Goal: Task Accomplishment & Management: Complete application form

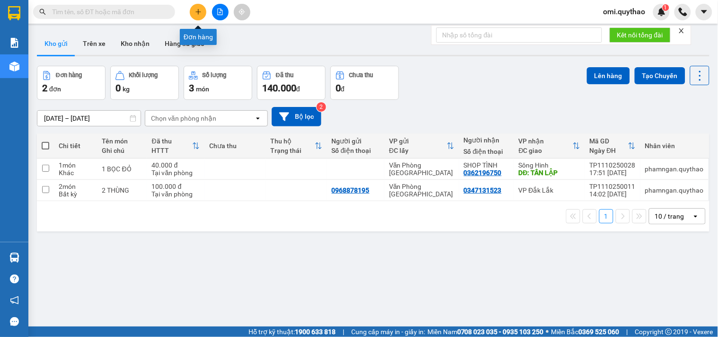
click at [196, 17] on button at bounding box center [198, 12] width 17 height 17
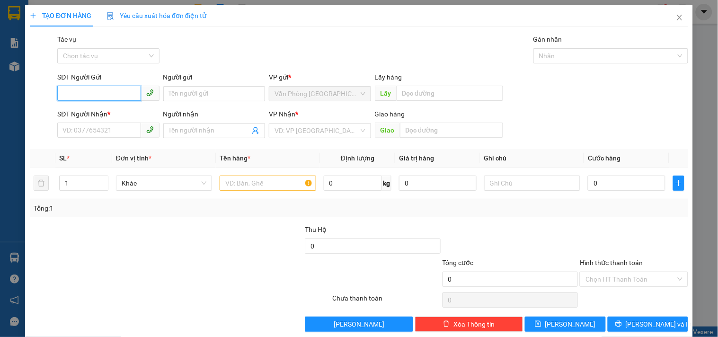
click at [106, 90] on input "SĐT Người Gửi" at bounding box center [98, 93] width 83 height 15
type input "0932139299"
click at [94, 131] on input "SĐT Người Nhận *" at bounding box center [98, 130] width 83 height 15
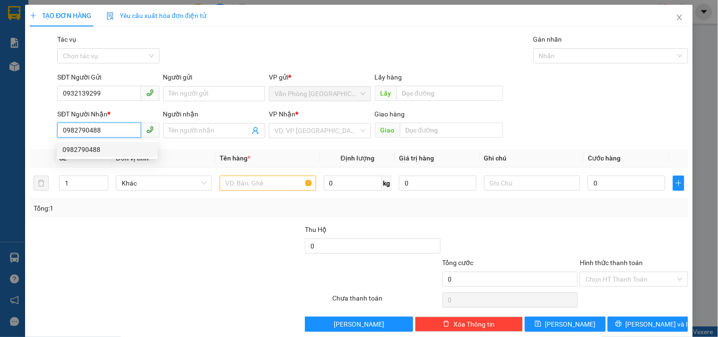
click at [87, 148] on div "0982790488" at bounding box center [106, 149] width 89 height 10
type input "0982790488"
click at [265, 181] on input "text" at bounding box center [268, 183] width 96 height 15
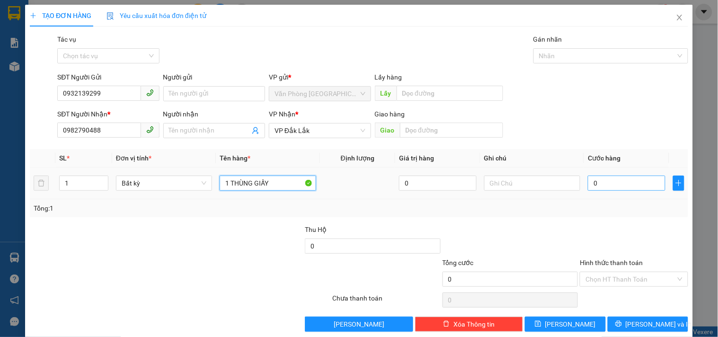
type input "1 THÙNG GIẤY"
click at [604, 180] on input "0" at bounding box center [627, 183] width 78 height 15
type input "5"
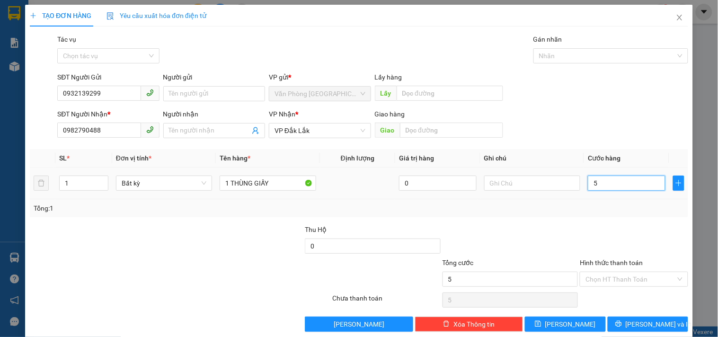
type input "50"
type input "500"
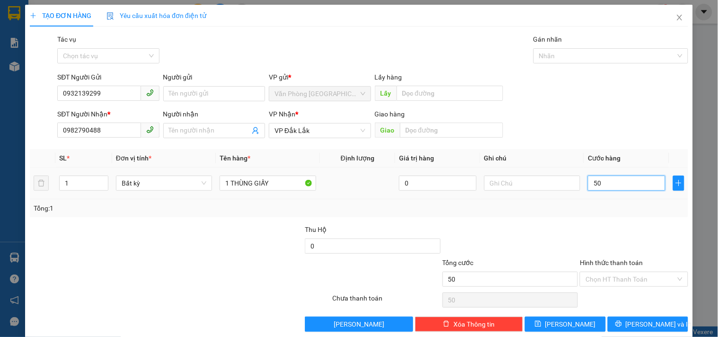
type input "500"
type input "5.000"
type input "50.000"
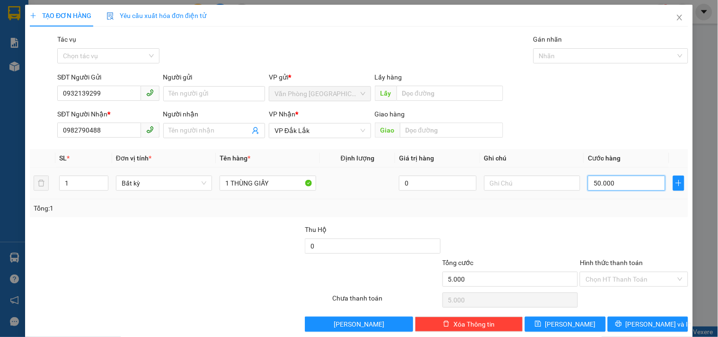
type input "50.000"
click at [640, 281] on input "Hình thức thanh toán" at bounding box center [631, 279] width 90 height 14
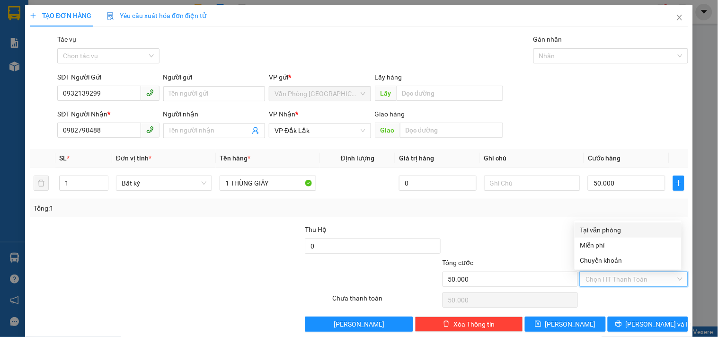
click at [621, 229] on div "Tại văn phòng" at bounding box center [628, 230] width 96 height 10
type input "0"
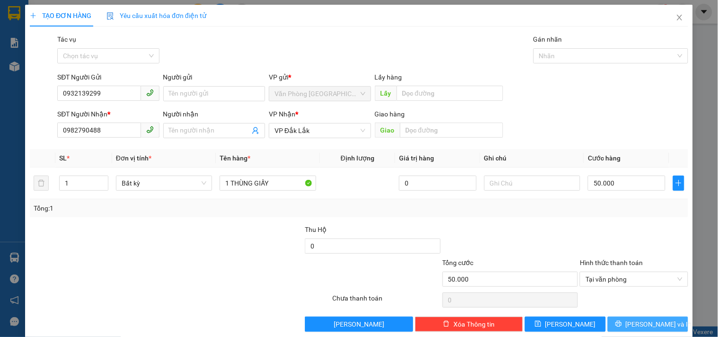
click at [622, 327] on icon "printer" at bounding box center [618, 324] width 7 height 7
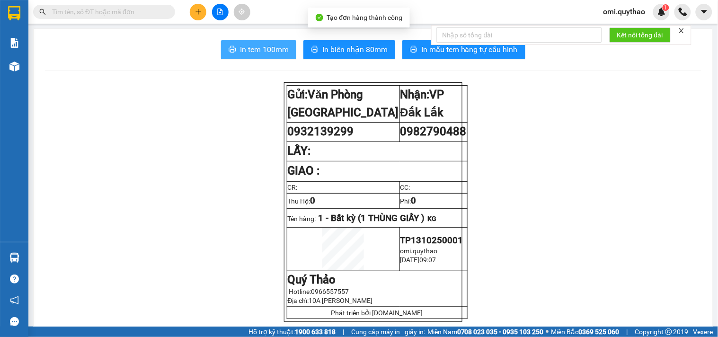
click at [266, 51] on span "In tem 100mm" at bounding box center [264, 50] width 49 height 12
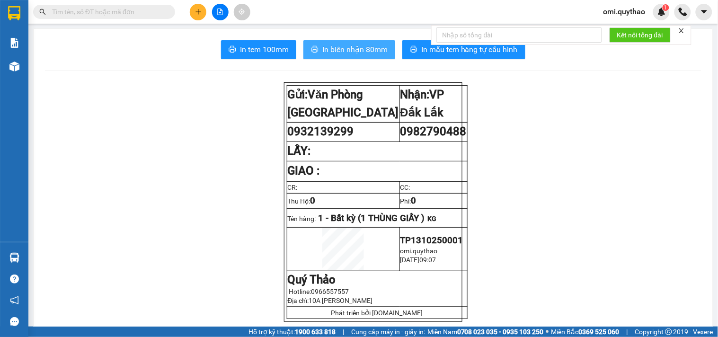
click at [329, 50] on span "In biên nhận 80mm" at bounding box center [354, 50] width 65 height 12
click at [202, 11] on button at bounding box center [198, 12] width 17 height 17
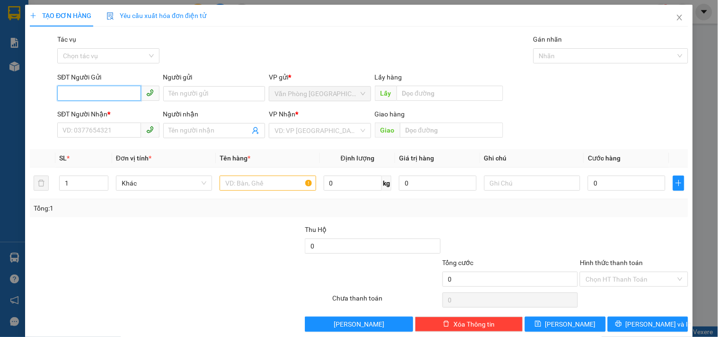
click at [106, 86] on input "SĐT Người Gửi" at bounding box center [98, 93] width 83 height 15
click at [105, 96] on input "SĐT Người Gửi" at bounding box center [98, 93] width 83 height 15
click at [115, 93] on input "SĐT Người Gửi" at bounding box center [98, 93] width 83 height 15
drag, startPoint x: 105, startPoint y: 115, endPoint x: 107, endPoint y: 124, distance: 9.0
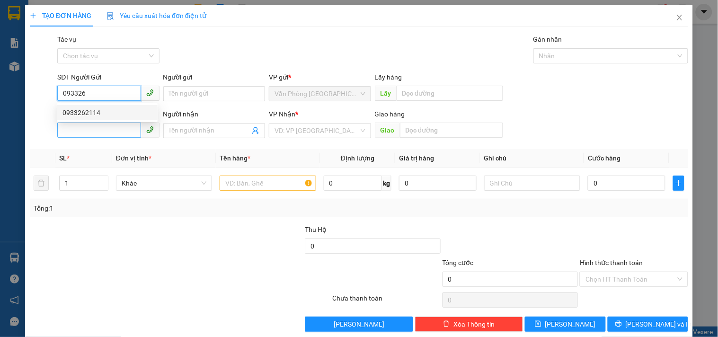
click at [105, 115] on div "0933262114" at bounding box center [106, 112] width 89 height 10
type input "0933262114"
type input "0345925915"
type input "0933262114"
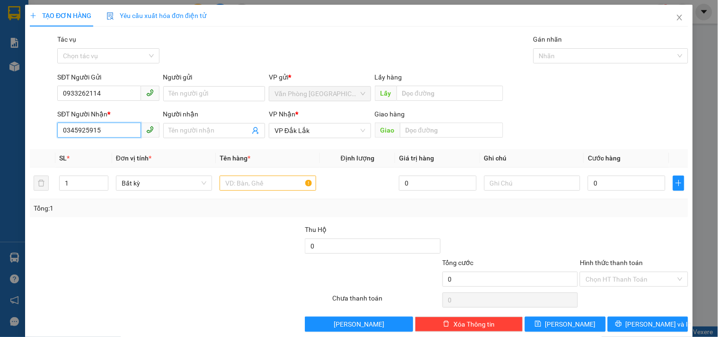
drag, startPoint x: 125, startPoint y: 133, endPoint x: 20, endPoint y: 134, distance: 104.2
click at [20, 134] on div "TẠO ĐƠN HÀNG Yêu cầu xuất hóa đơn điện tử Transit Pickup Surcharge Ids Transit …" at bounding box center [359, 168] width 718 height 337
drag, startPoint x: 130, startPoint y: 250, endPoint x: 210, endPoint y: 205, distance: 91.6
click at [136, 243] on div at bounding box center [98, 240] width 138 height 33
click at [249, 187] on input "text" at bounding box center [268, 183] width 96 height 15
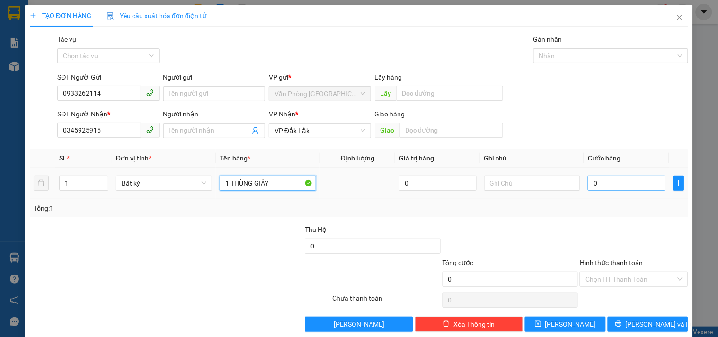
type input "1 THÙNG GIẤY"
click at [637, 185] on input "0" at bounding box center [627, 183] width 78 height 15
type input "6"
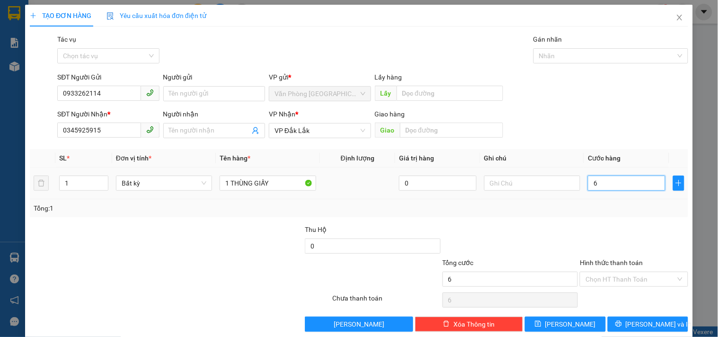
type input "60"
type input "600"
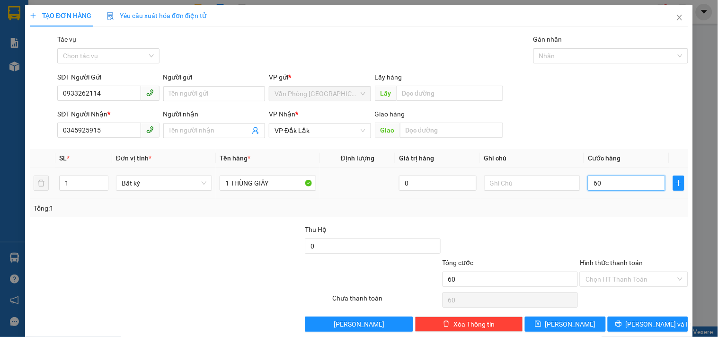
type input "600"
type input "6.000"
type input "60.000"
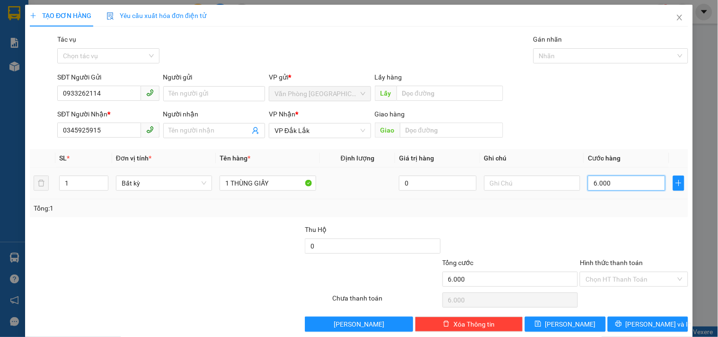
type input "60.000"
click at [608, 285] on input "Hình thức thanh toán" at bounding box center [631, 279] width 90 height 14
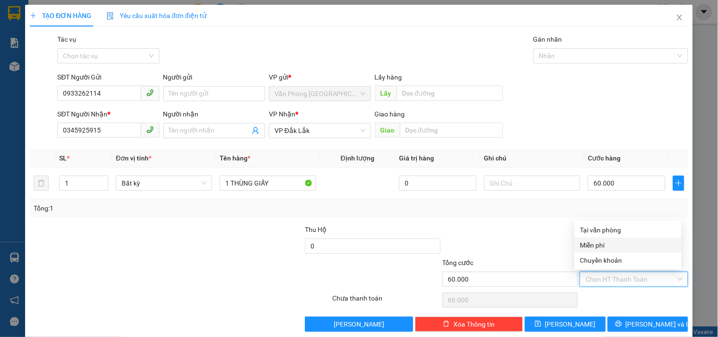
click at [612, 235] on div "Tại văn phòng Miễn phí Chuyển khoản" at bounding box center [628, 245] width 107 height 45
click at [613, 225] on div "Tại văn phòng" at bounding box center [628, 230] width 96 height 10
type input "0"
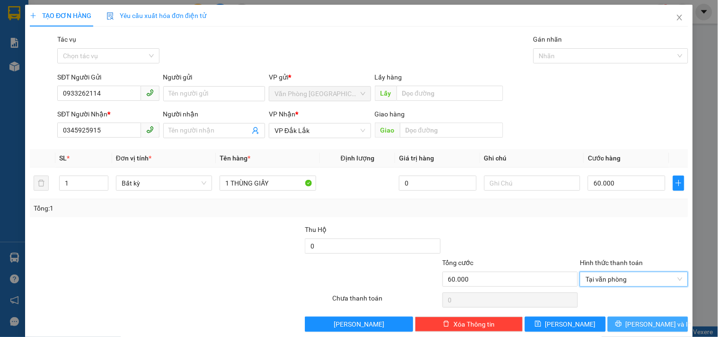
click at [635, 327] on span "[PERSON_NAME] và In" at bounding box center [659, 324] width 66 height 10
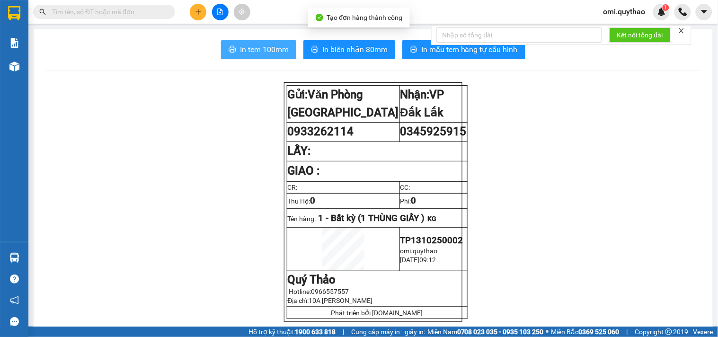
click at [274, 50] on span "In tem 100mm" at bounding box center [264, 50] width 49 height 12
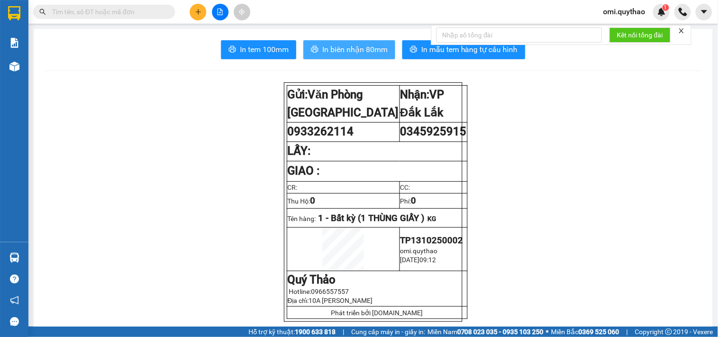
click at [334, 54] on span "In biên nhận 80mm" at bounding box center [354, 50] width 65 height 12
click at [335, 54] on span "In biên nhận 80mm" at bounding box center [354, 50] width 65 height 12
